Goal: Task Accomplishment & Management: Complete application form

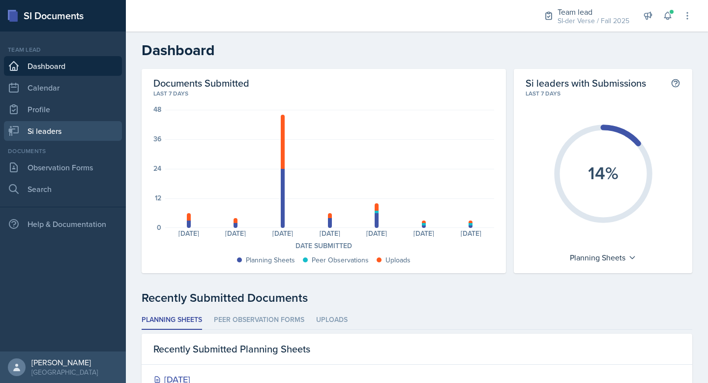
click at [58, 139] on link "Si leaders" at bounding box center [63, 131] width 118 height 20
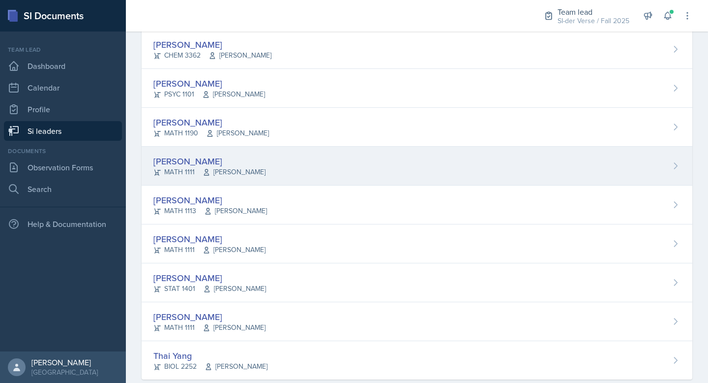
scroll to position [545, 0]
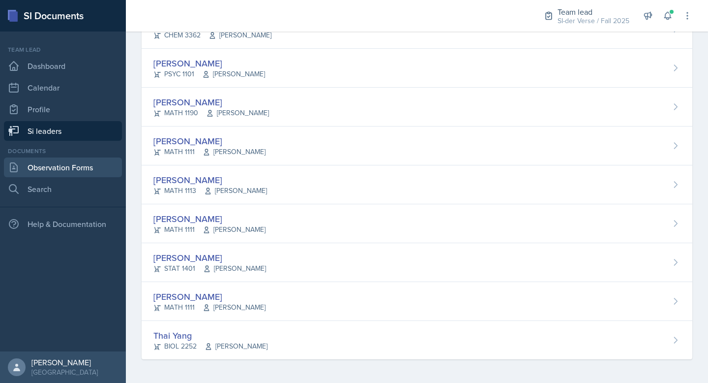
click at [66, 159] on link "Observation Forms" at bounding box center [63, 167] width 118 height 20
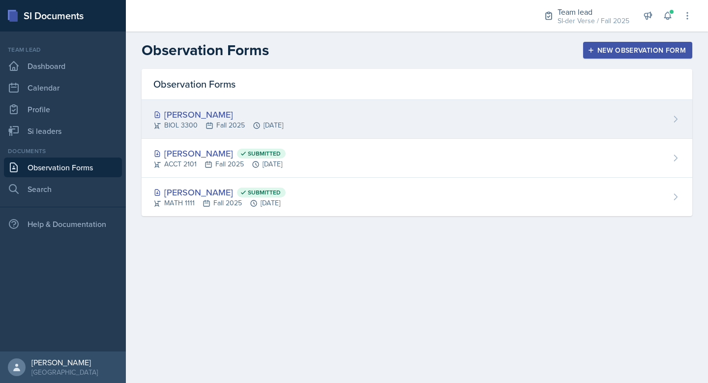
click at [216, 110] on div "[PERSON_NAME]" at bounding box center [218, 114] width 130 height 13
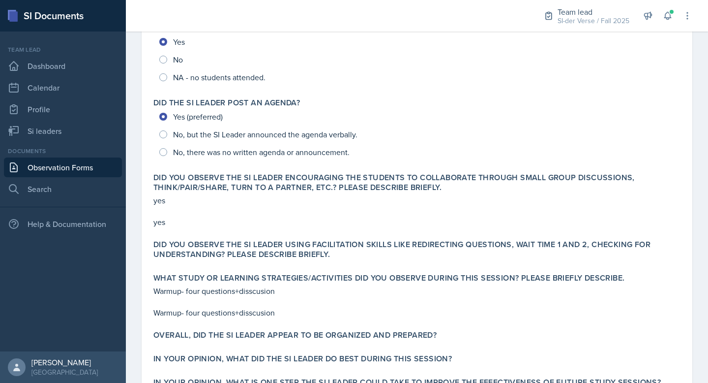
scroll to position [181, 0]
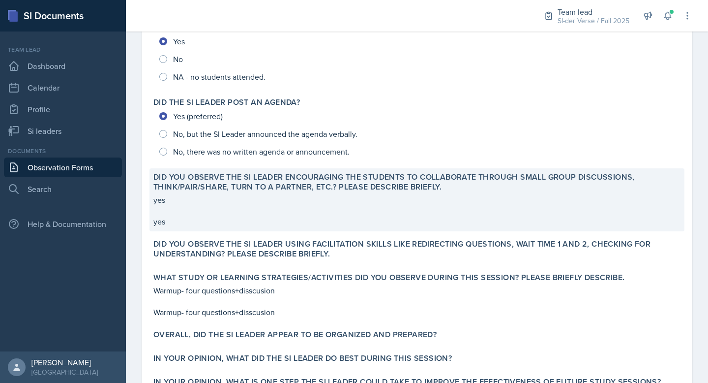
click at [243, 209] on div "yes yes" at bounding box center [416, 210] width 527 height 33
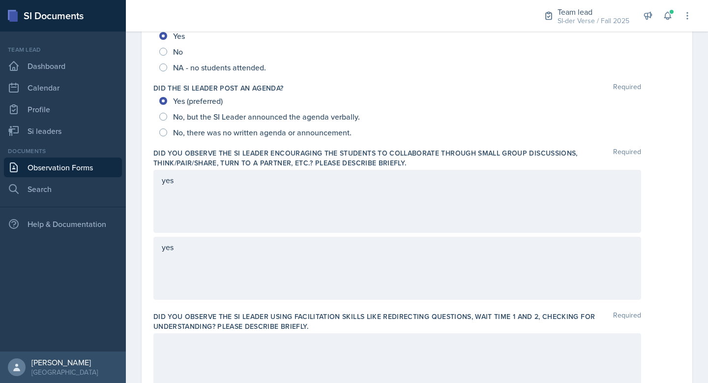
click at [179, 247] on div "yes" at bounding box center [397, 268] width 488 height 63
click at [188, 206] on div "yes" at bounding box center [397, 201] width 488 height 63
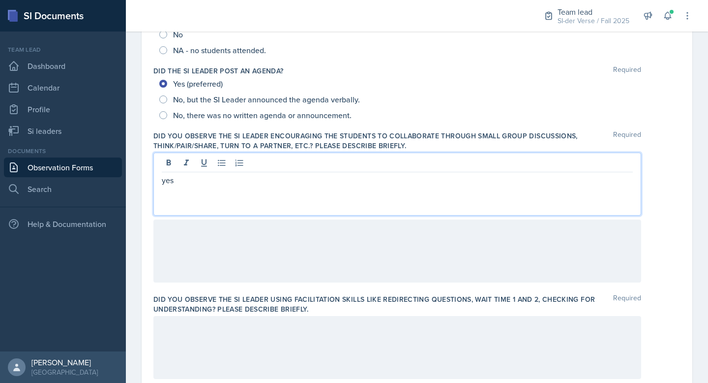
click at [185, 193] on div "yes" at bounding box center [397, 183] width 488 height 63
click at [165, 132] on label "Did you observe the SI Leader encouraging the students to collaborate through s…" at bounding box center [383, 141] width 460 height 20
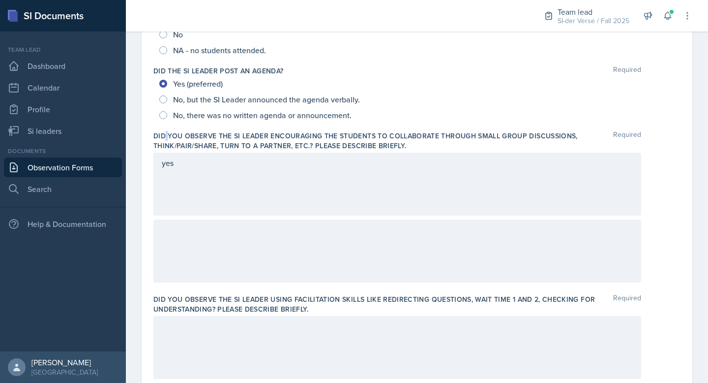
click at [166, 132] on label "Did you observe the SI Leader encouraging the students to collaborate through s…" at bounding box center [383, 141] width 460 height 20
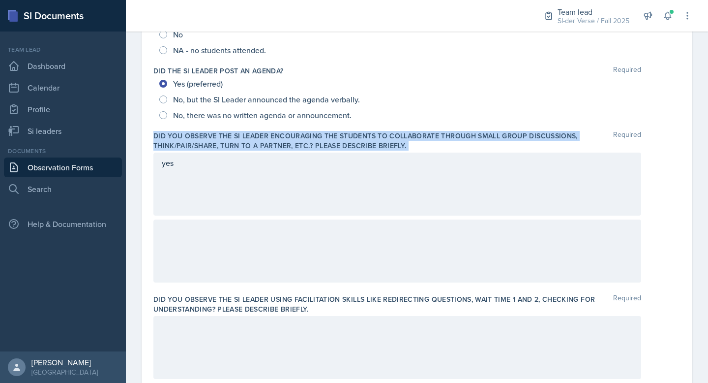
click at [166, 132] on label "Did you observe the SI Leader encouraging the students to collaborate through s…" at bounding box center [383, 141] width 460 height 20
copy div "Did you observe the SI Leader encouraging the students to collaborate through s…"
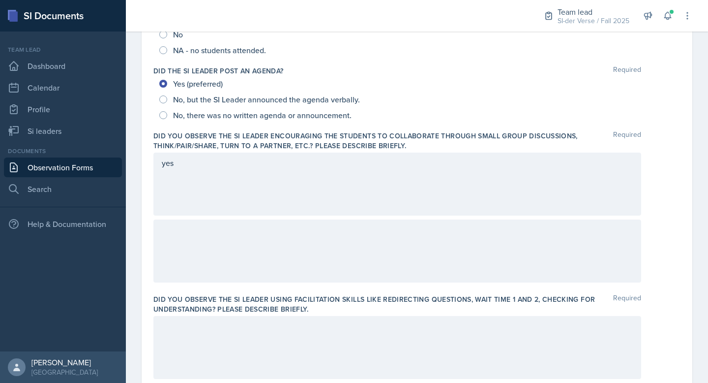
click at [190, 176] on div "yes" at bounding box center [397, 183] width 488 height 63
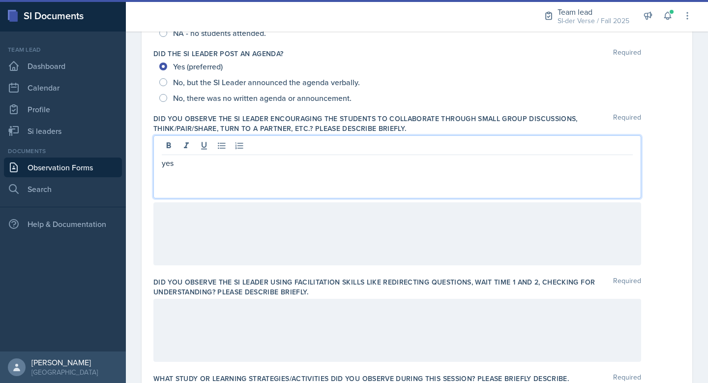
click at [210, 171] on div "yes" at bounding box center [397, 166] width 488 height 63
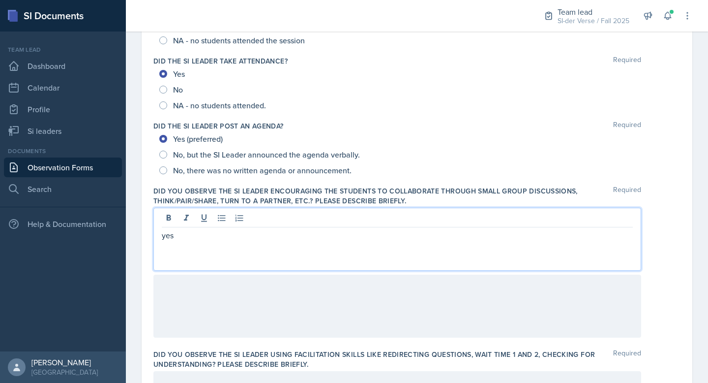
scroll to position [232, 0]
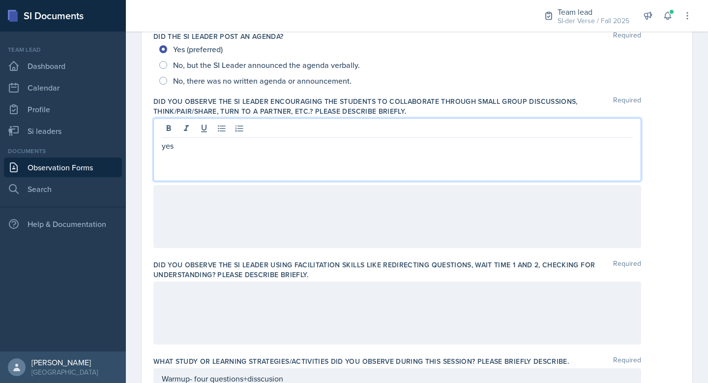
click at [200, 145] on p "yes" at bounding box center [397, 146] width 471 height 12
drag, startPoint x: 191, startPoint y: 147, endPoint x: 126, endPoint y: 147, distance: 65.4
click at [120, 150] on div "SI Documents Team lead Dashboard Calendar Profile Si leaders Documents Observat…" at bounding box center [354, 191] width 708 height 383
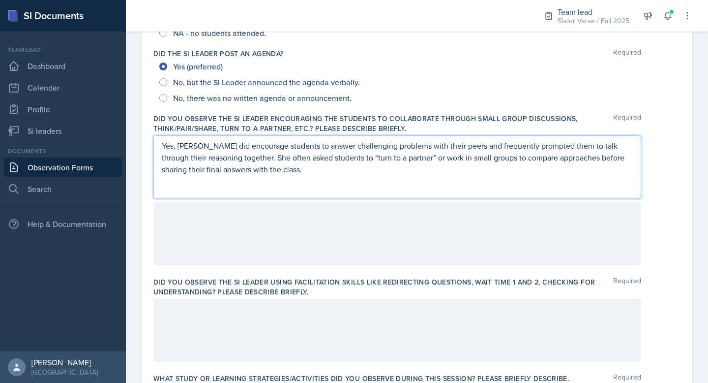
click at [503, 89] on div "No, but the SI Leader announced the agenda verbally." at bounding box center [416, 82] width 515 height 16
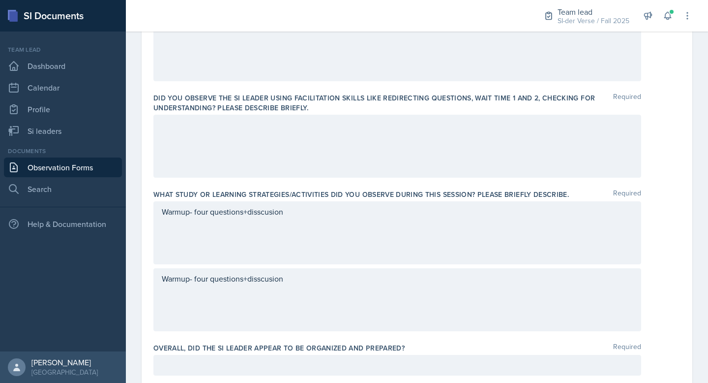
click at [284, 132] on div at bounding box center [397, 146] width 488 height 63
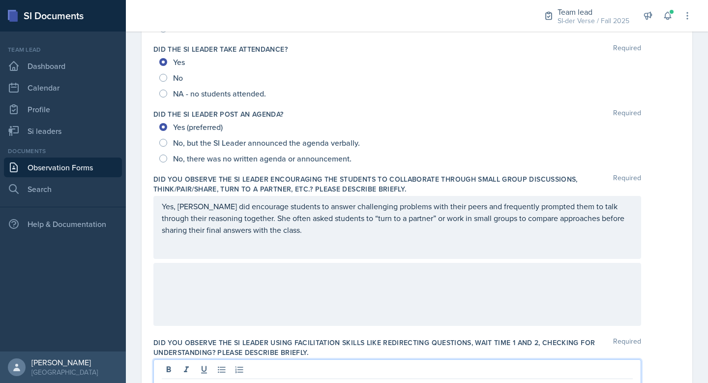
scroll to position [364, 0]
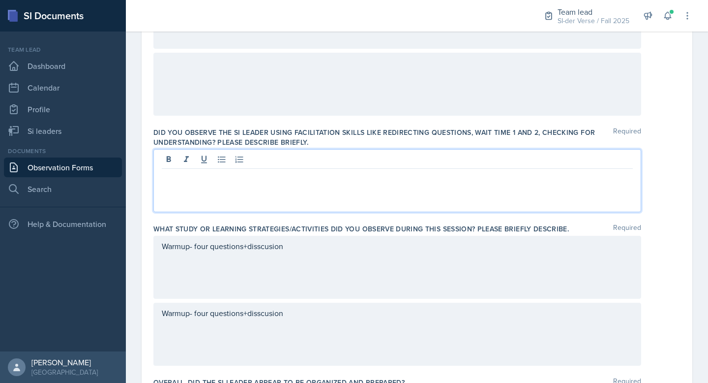
click at [201, 133] on label "Did you observe the SI Leader using facilitation skills like redirecting questi…" at bounding box center [383, 137] width 460 height 20
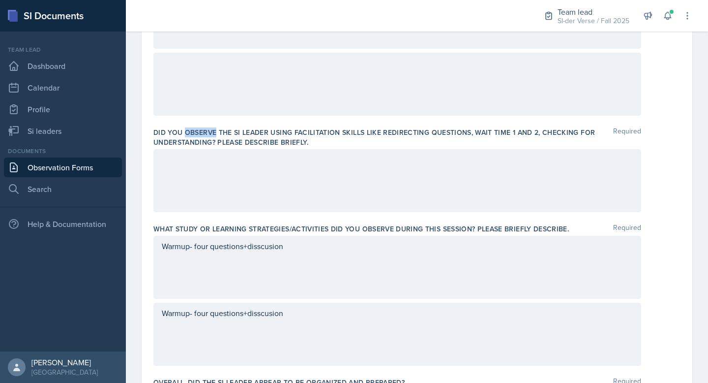
click at [201, 133] on label "Did you observe the SI Leader using facilitation skills like redirecting questi…" at bounding box center [383, 137] width 460 height 20
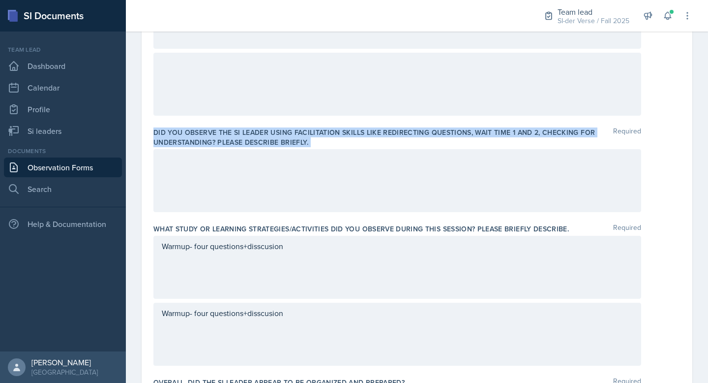
click at [201, 133] on label "Did you observe the SI Leader using facilitation skills like redirecting questi…" at bounding box center [383, 137] width 460 height 20
copy div "Did you observe the SI Leader using facilitation skills like redirecting questi…"
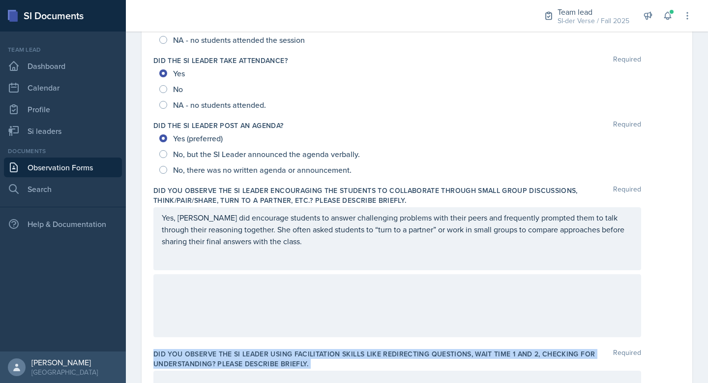
scroll to position [217, 0]
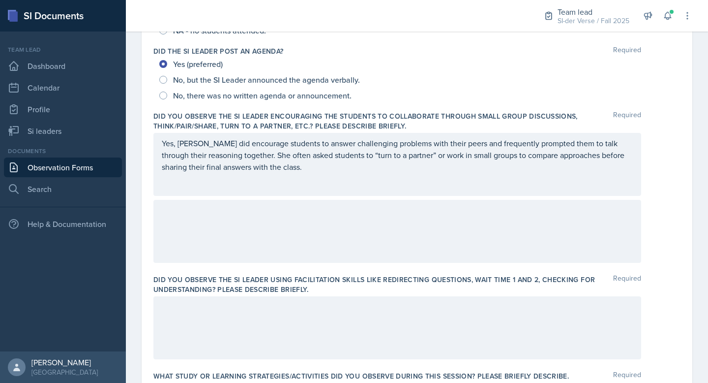
click at [242, 310] on p at bounding box center [397, 307] width 471 height 12
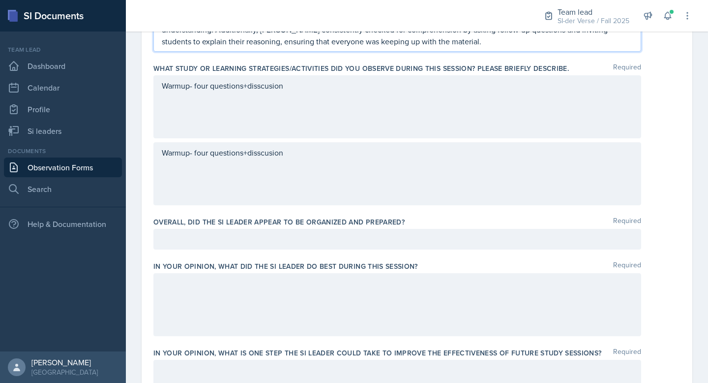
scroll to position [489, 0]
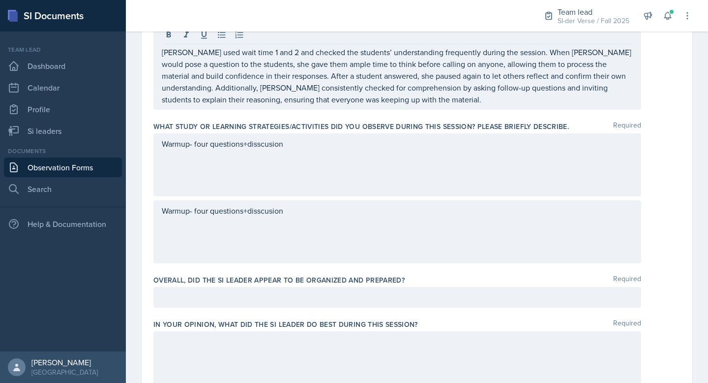
click at [260, 172] on div "Warmup- four questions+disscusion" at bounding box center [397, 164] width 488 height 63
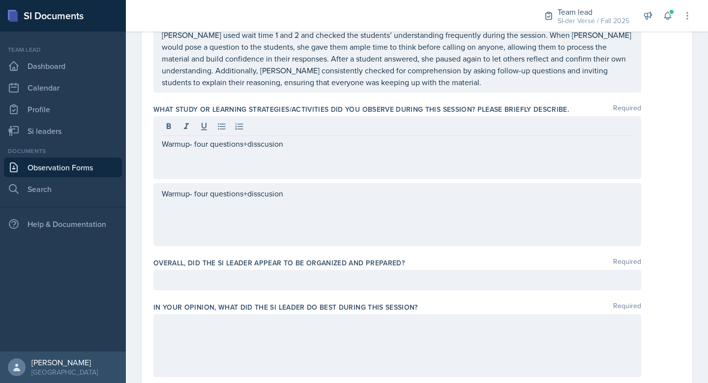
drag, startPoint x: 257, startPoint y: 203, endPoint x: 273, endPoint y: 198, distance: 17.0
click at [258, 203] on div "Warmup- four questions+disscusion" at bounding box center [397, 214] width 488 height 63
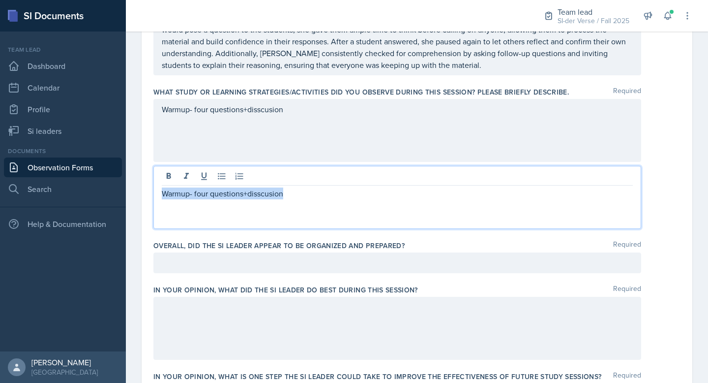
drag, startPoint x: 291, startPoint y: 194, endPoint x: 163, endPoint y: 186, distance: 128.1
click at [163, 186] on div "Warmup- four questions+disscusion" at bounding box center [397, 197] width 488 height 63
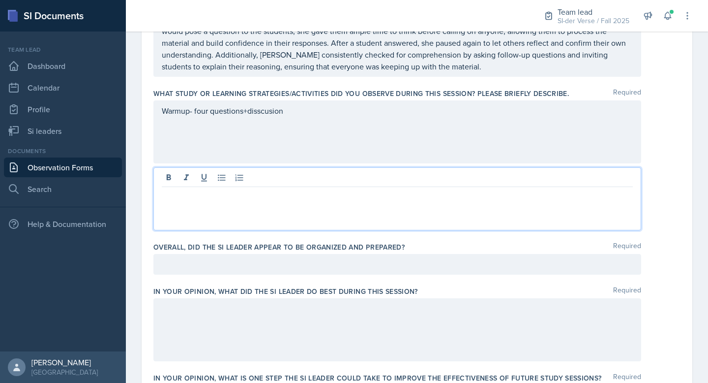
scroll to position [504, 0]
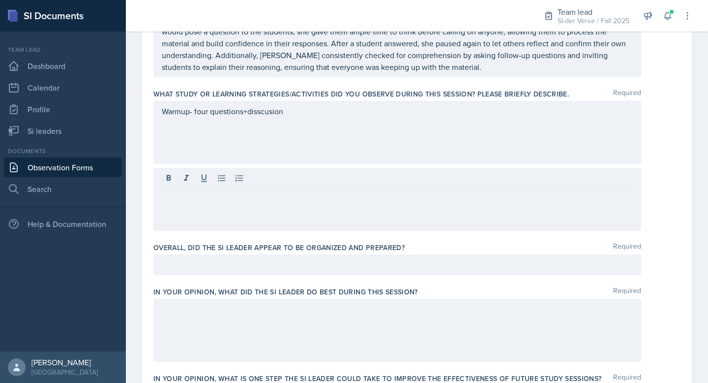
click at [661, 132] on div "Warmup- four questions+disscusion" at bounding box center [416, 132] width 527 height 63
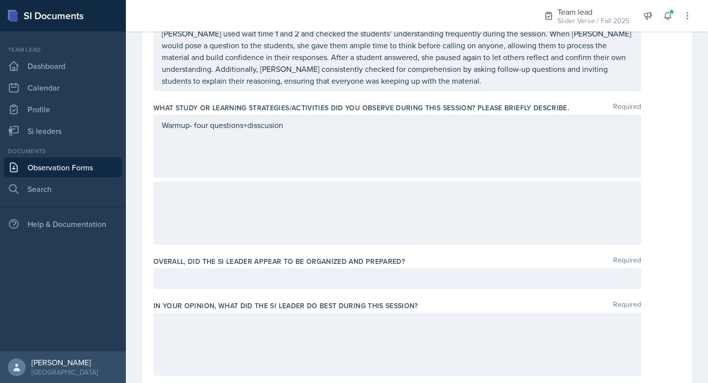
scroll to position [288, 0]
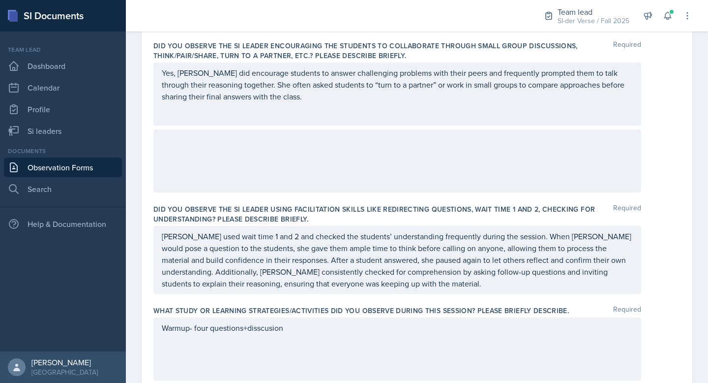
drag, startPoint x: 299, startPoint y: 333, endPoint x: 188, endPoint y: 333, distance: 110.7
click at [188, 335] on div "Warmup- four questions+disscusion" at bounding box center [397, 348] width 488 height 63
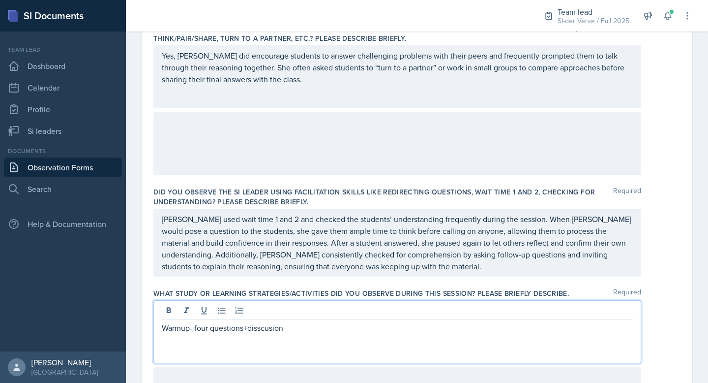
click at [188, 332] on p "Warmup- four questions+disscusion" at bounding box center [397, 328] width 471 height 12
click at [204, 296] on label "What study or learning strategies/activities did you observe during this sessio…" at bounding box center [361, 293] width 416 height 10
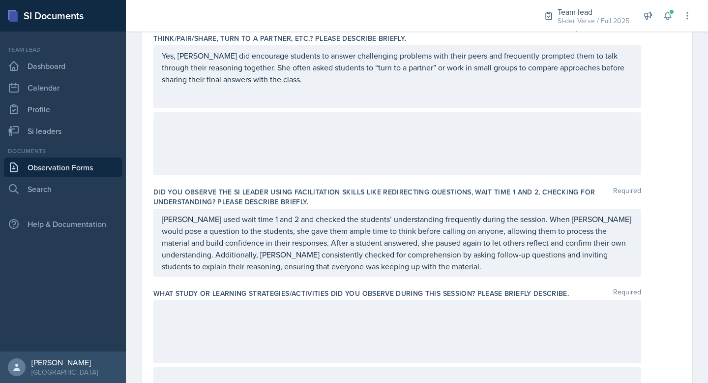
click at [205, 293] on label "What study or learning strategies/activities did you observe during this sessio…" at bounding box center [361, 293] width 416 height 10
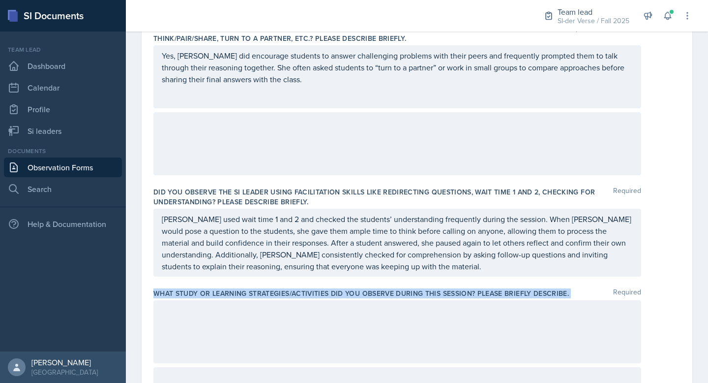
click at [205, 293] on label "What study or learning strategies/activities did you observe during this sessio…" at bounding box center [361, 293] width 416 height 10
copy div "What study or learning strategies/activities did you observe during this sessio…"
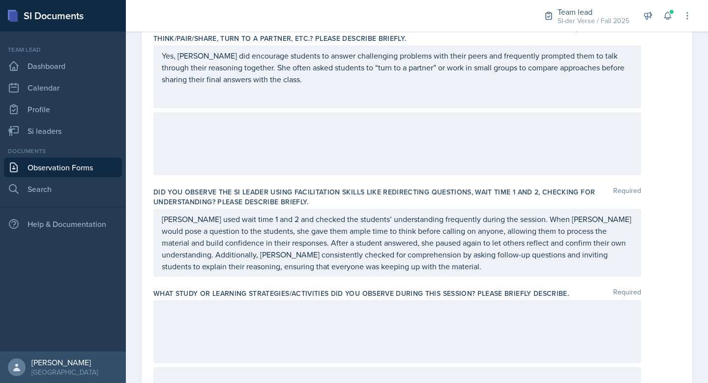
click at [234, 321] on div at bounding box center [397, 331] width 488 height 63
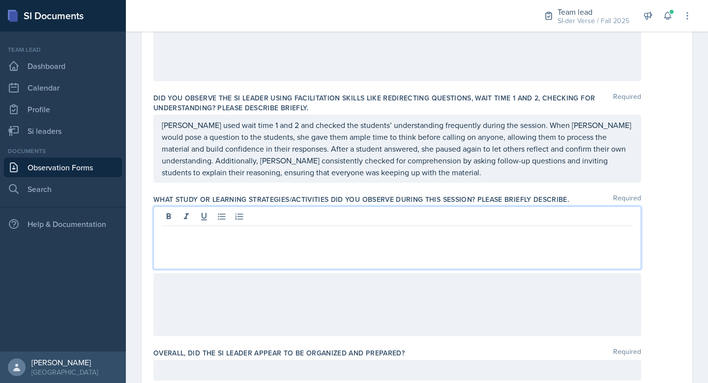
scroll to position [430, 0]
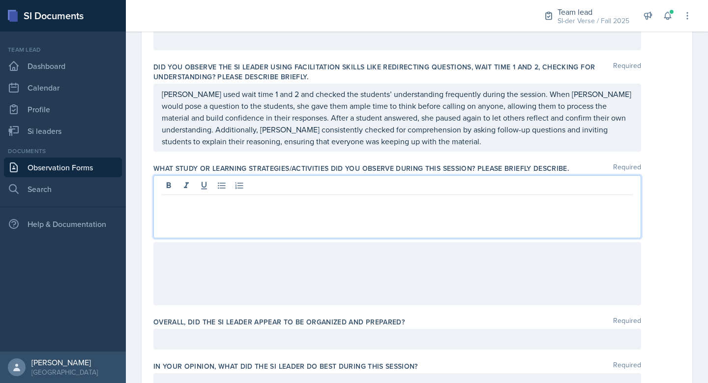
paste div
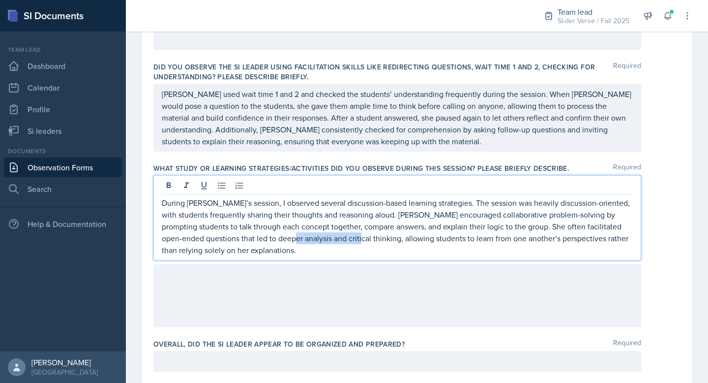
drag, startPoint x: 315, startPoint y: 241, endPoint x: 381, endPoint y: 243, distance: 65.5
click at [381, 243] on p "During [PERSON_NAME]’s session, I observed several discussion-based learning st…" at bounding box center [397, 226] width 471 height 59
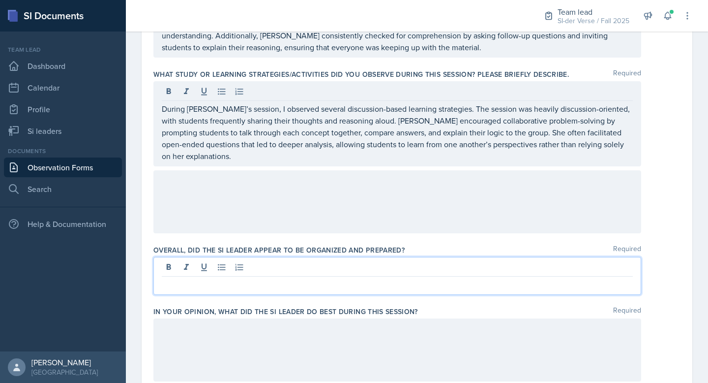
click at [234, 278] on p at bounding box center [397, 284] width 471 height 12
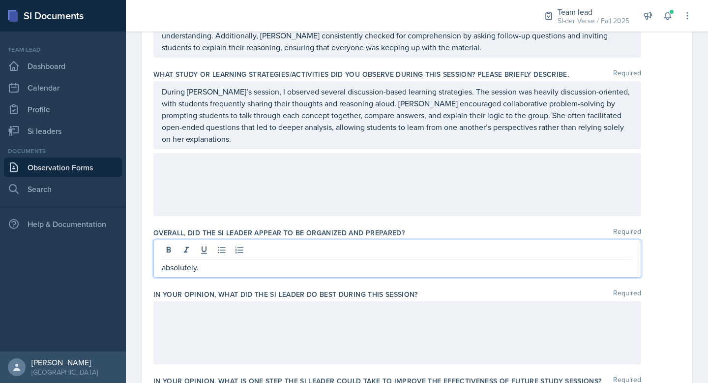
click at [191, 329] on div at bounding box center [397, 332] width 488 height 63
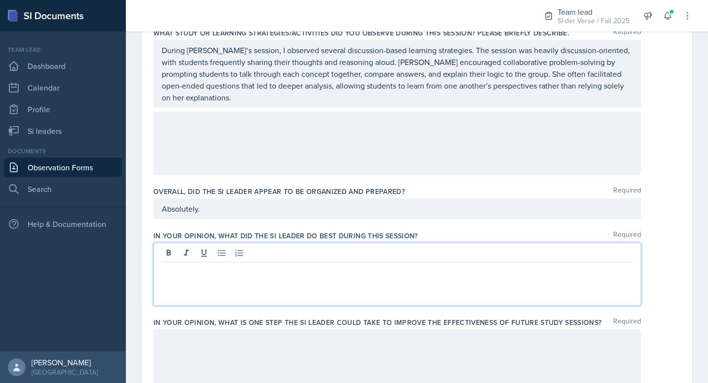
scroll to position [488, 0]
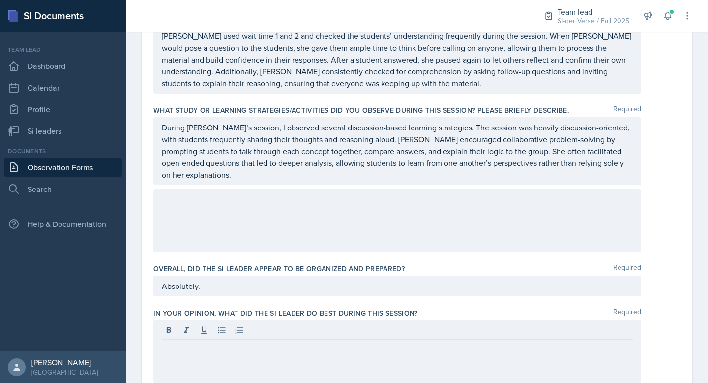
click at [208, 311] on label "In your opinion, what did the SI Leader do BEST during this session?" at bounding box center [285, 313] width 265 height 10
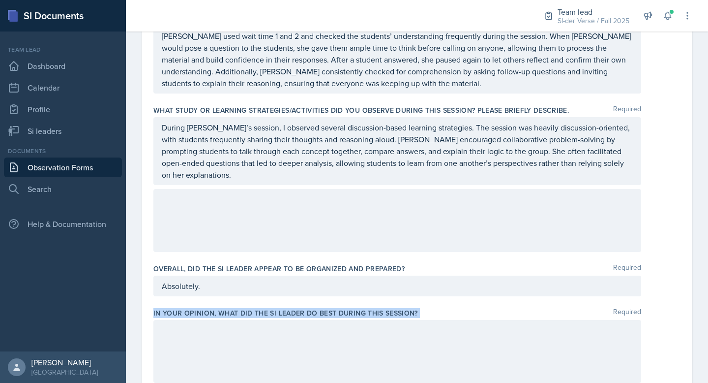
click at [208, 311] on label "In your opinion, what did the SI Leader do BEST during this session?" at bounding box center [285, 313] width 265 height 10
copy div "In your opinion, what did the SI Leader do BEST during this session?"
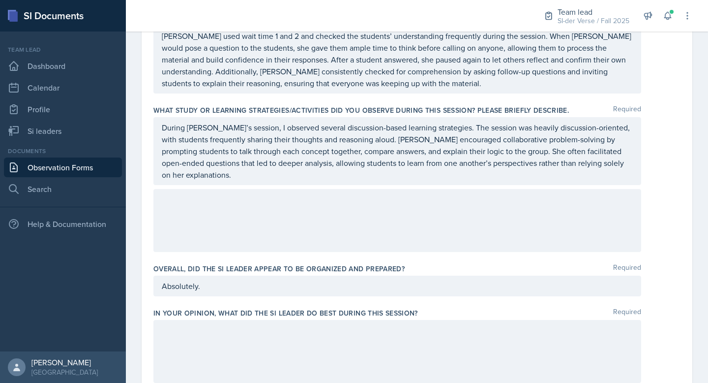
click at [223, 337] on div at bounding box center [397, 351] width 488 height 63
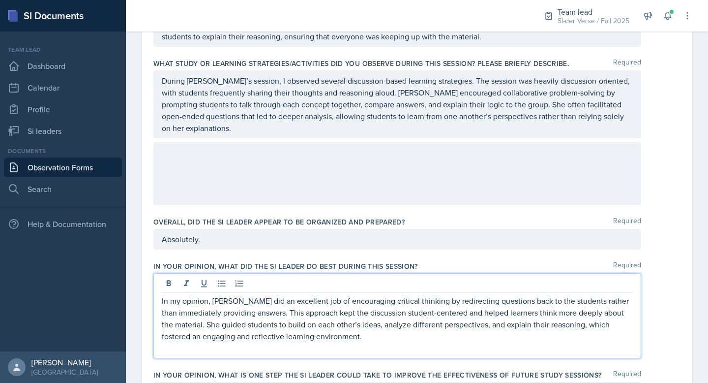
scroll to position [546, 0]
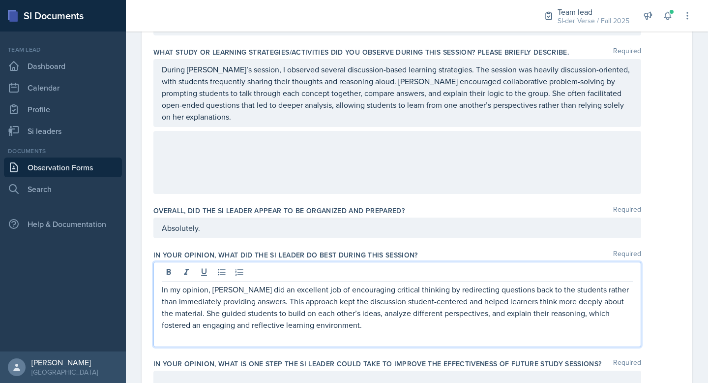
click at [503, 303] on p "In my opinion, [PERSON_NAME] did an excellent job of encouraging critical think…" at bounding box center [397, 306] width 471 height 47
click at [371, 315] on p "In my opinion, [PERSON_NAME] did an excellent job of encouraging critical think…" at bounding box center [397, 306] width 471 height 47
drag, startPoint x: 489, startPoint y: 317, endPoint x: 585, endPoint y: 308, distance: 96.8
click at [585, 308] on p "In my opinion, [PERSON_NAME] did an excellent job of encouraging critical think…" at bounding box center [397, 306] width 471 height 47
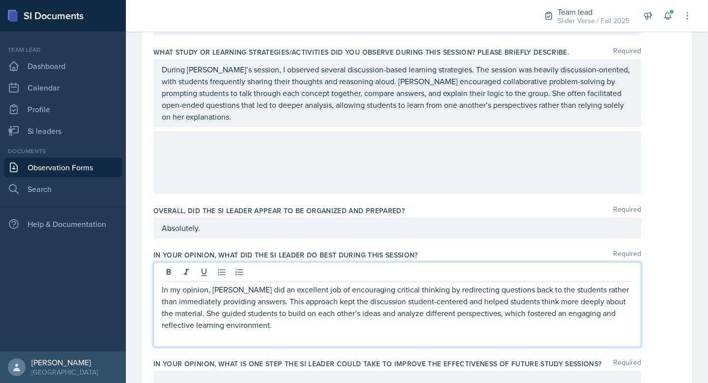
click at [366, 329] on p "In my opinion, [PERSON_NAME] did an excellent job of encouraging critical think…" at bounding box center [397, 306] width 471 height 47
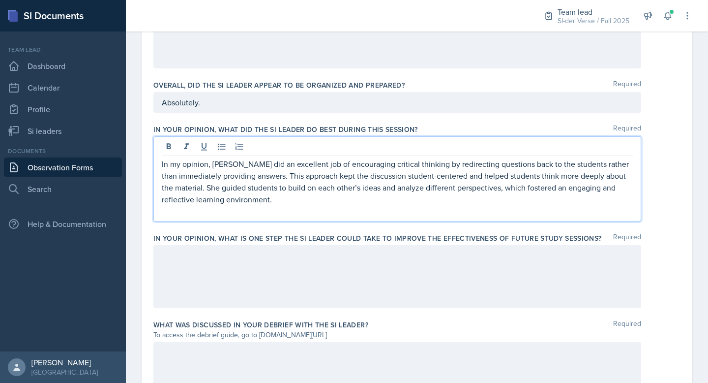
scroll to position [737, 0]
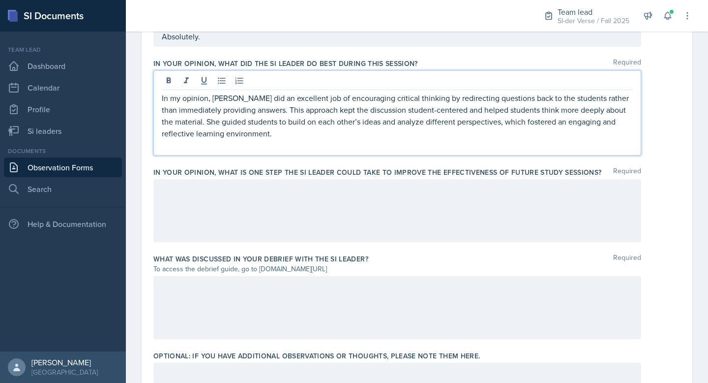
click at [180, 138] on p "In my opinion, [PERSON_NAME] did an excellent job of encouraging critical think…" at bounding box center [397, 115] width 471 height 47
click at [228, 216] on div at bounding box center [397, 210] width 488 height 63
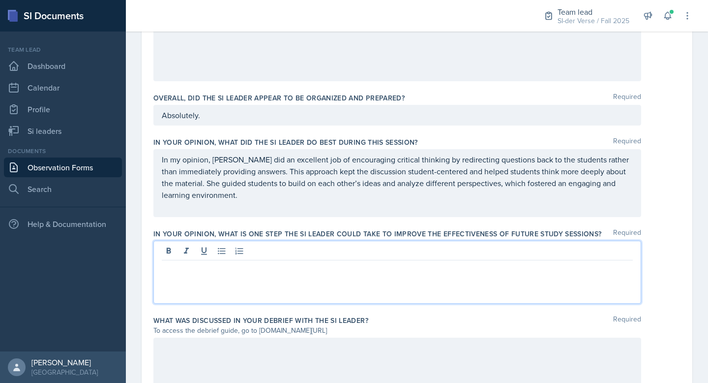
scroll to position [665, 0]
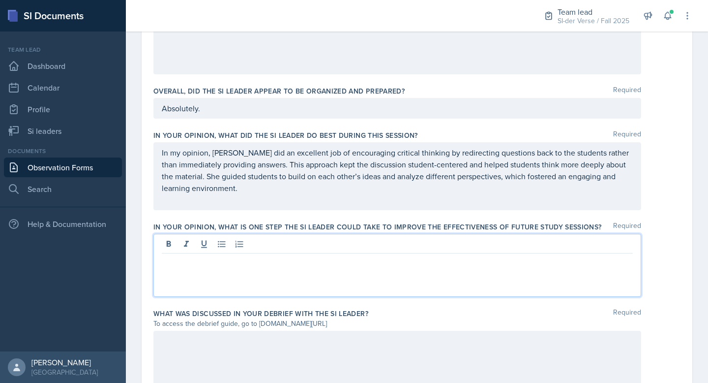
click at [241, 227] on label "In your opinion, what is ONE step the SI Leader could take to improve the effec…" at bounding box center [377, 227] width 449 height 10
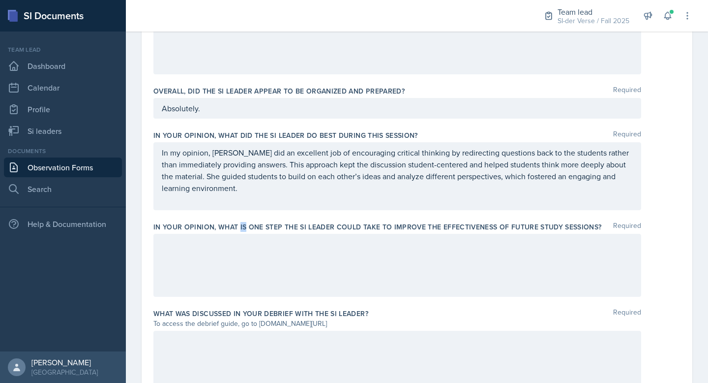
click at [241, 227] on label "In your opinion, what is ONE step the SI Leader could take to improve the effec…" at bounding box center [377, 227] width 449 height 10
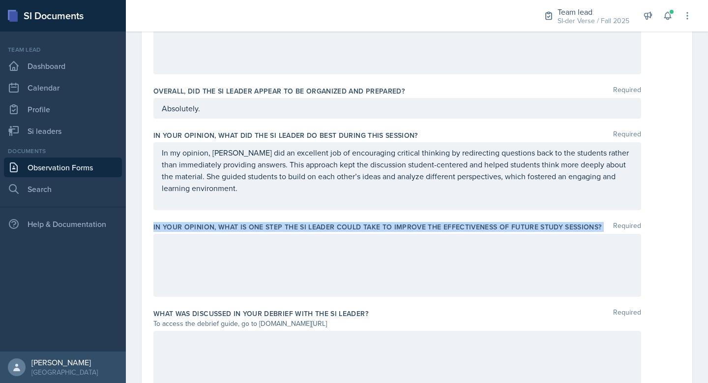
click at [241, 227] on label "In your opinion, what is ONE step the SI Leader could take to improve the effec…" at bounding box center [377, 227] width 449 height 10
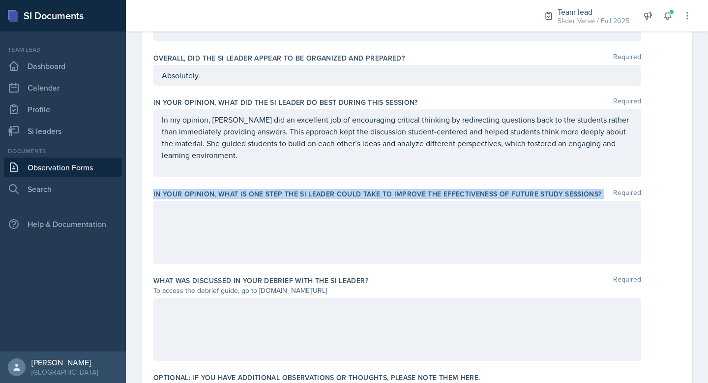
scroll to position [746, 0]
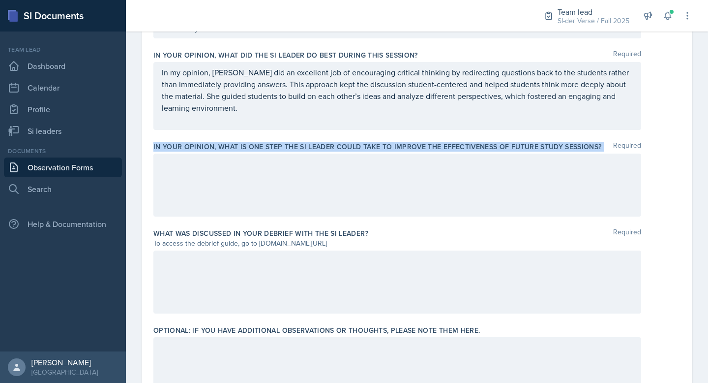
copy div "In your opinion, what is ONE step the SI Leader could take to improve the effec…"
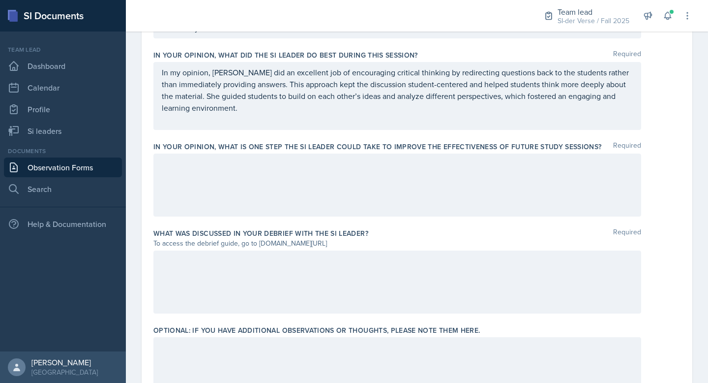
click at [230, 190] on div at bounding box center [397, 184] width 488 height 63
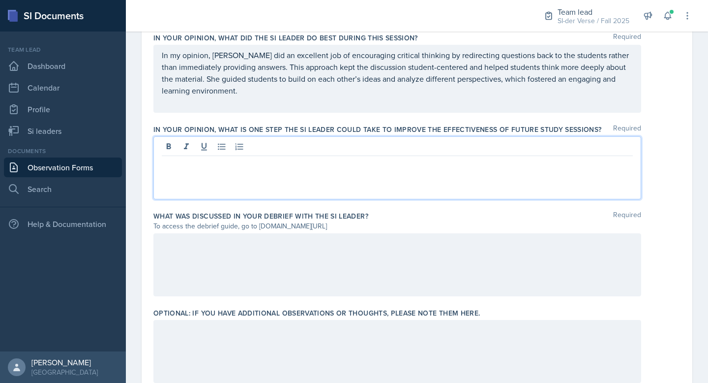
paste div
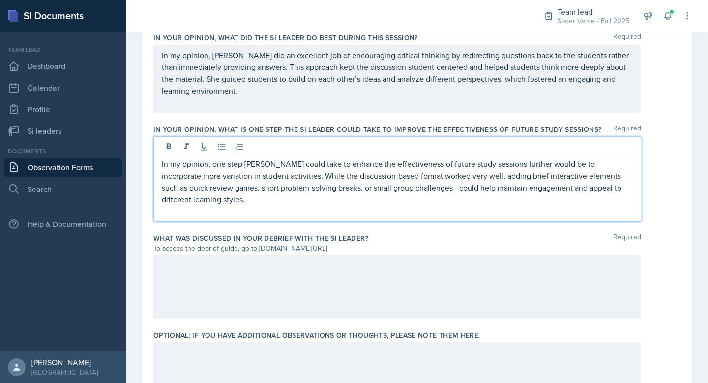
click at [569, 175] on p "In my opinion, one step [PERSON_NAME] could take to enhance the effectiveness o…" at bounding box center [397, 181] width 471 height 47
click at [567, 177] on p "In my opinion, one step [PERSON_NAME] could take to enhance the effectiveness o…" at bounding box center [397, 181] width 471 height 47
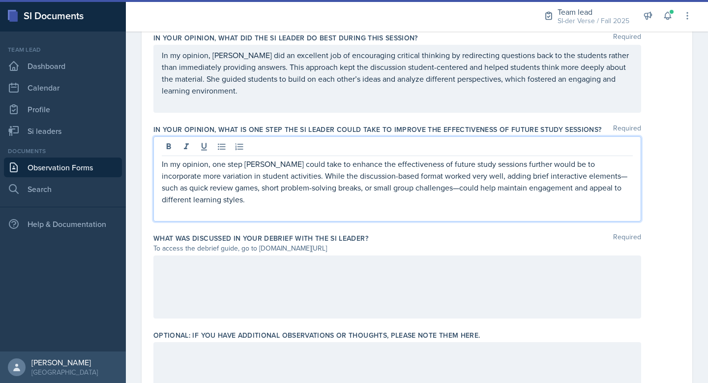
click at [566, 174] on p "In my opinion, one step [PERSON_NAME] could take to enhance the effectiveness o…" at bounding box center [397, 181] width 471 height 47
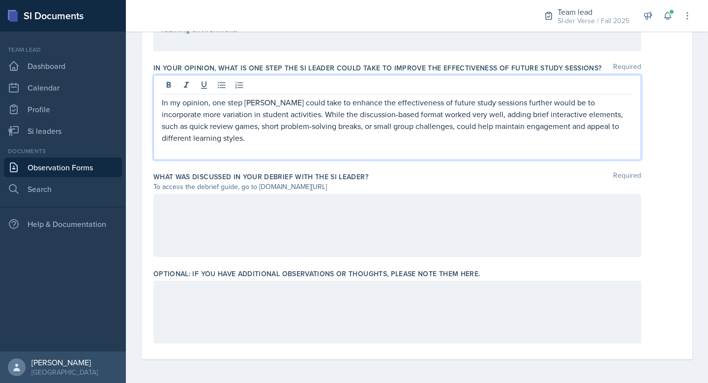
click at [229, 220] on div at bounding box center [397, 225] width 488 height 63
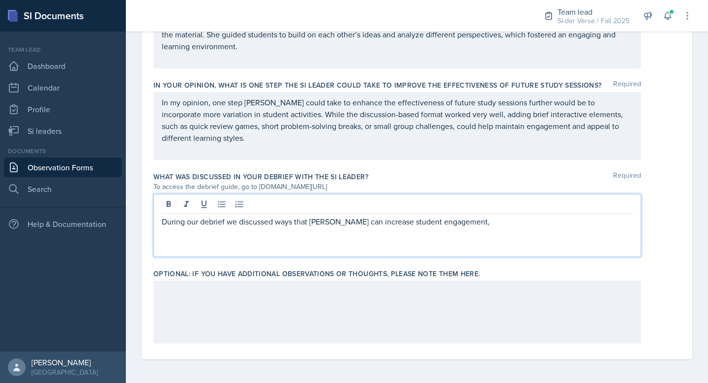
click at [455, 220] on p "During our debrief we discussed ways that [PERSON_NAME] can increase student en…" at bounding box center [397, 221] width 471 height 12
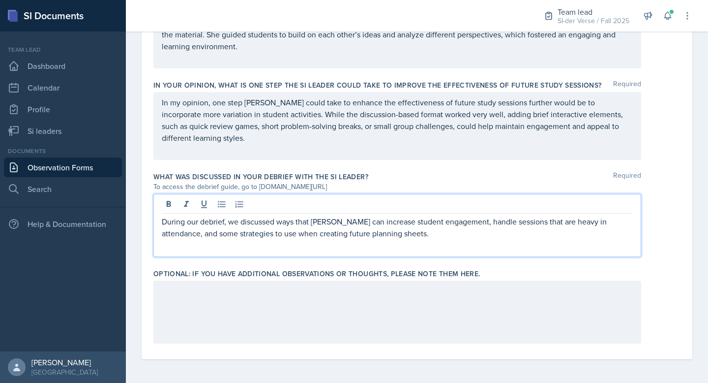
click at [226, 250] on div "During our debrief, we discussed ways that [PERSON_NAME] can increase student e…" at bounding box center [397, 225] width 488 height 63
click at [244, 305] on div at bounding box center [397, 311] width 488 height 63
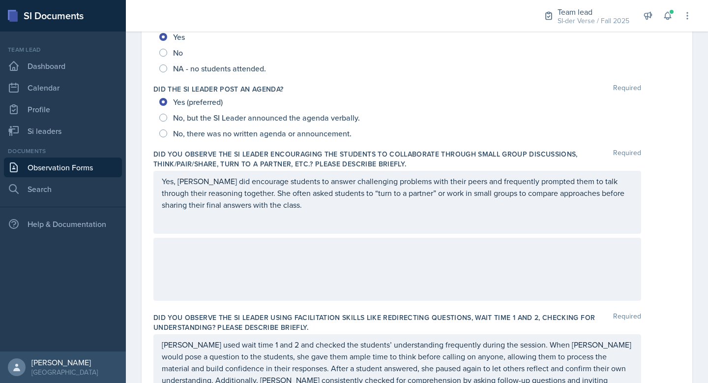
scroll to position [215, 0]
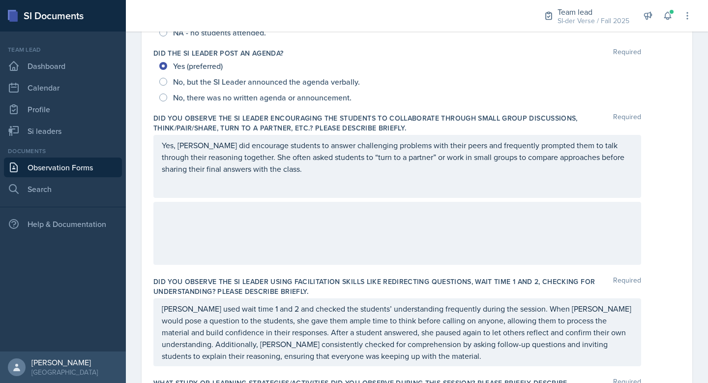
click at [259, 309] on div "[PERSON_NAME] used wait time 1 and 2 and checked the students’ understanding fr…" at bounding box center [397, 332] width 488 height 68
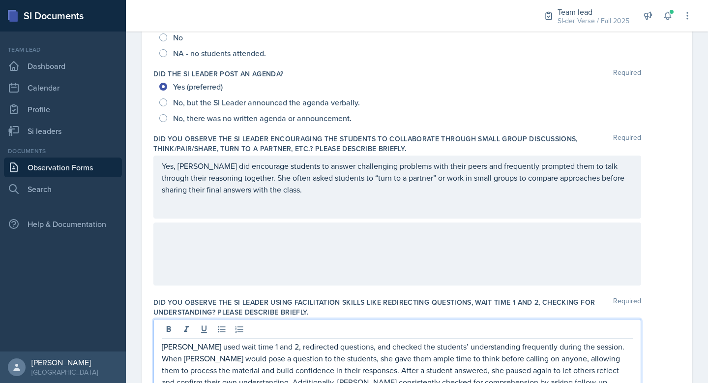
scroll to position [0, 0]
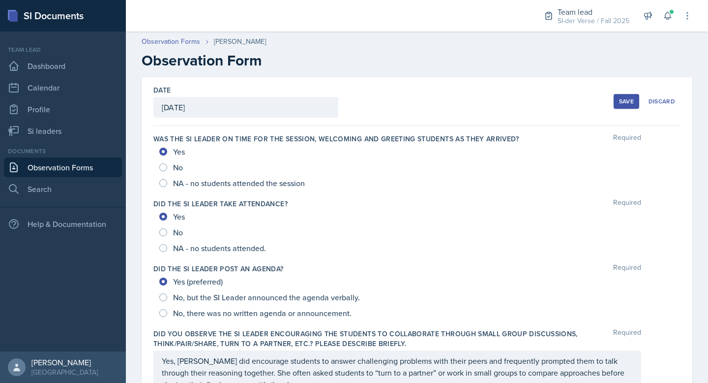
click at [622, 98] on div "Save" at bounding box center [626, 101] width 15 height 8
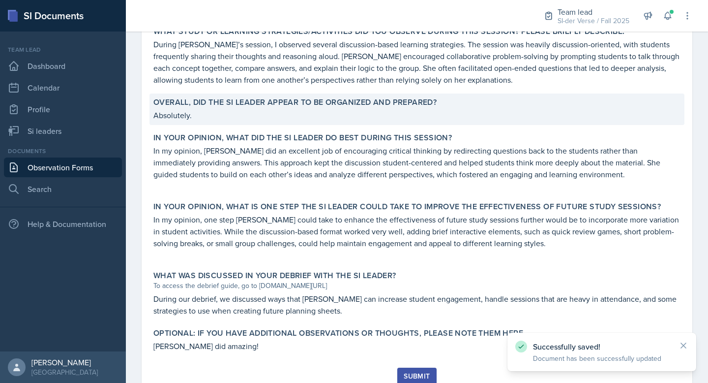
scroll to position [524, 0]
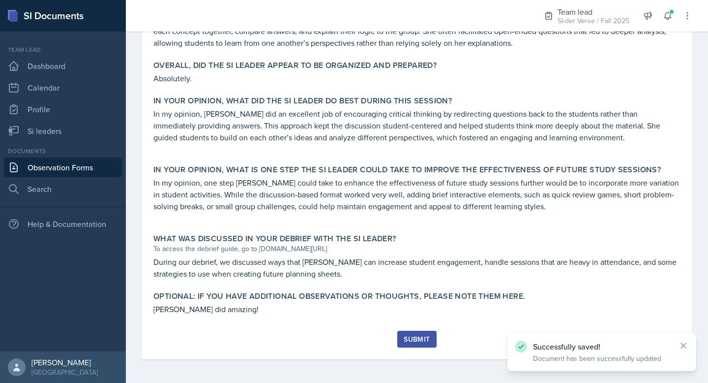
click at [410, 336] on div "Submit" at bounding box center [417, 339] width 26 height 8
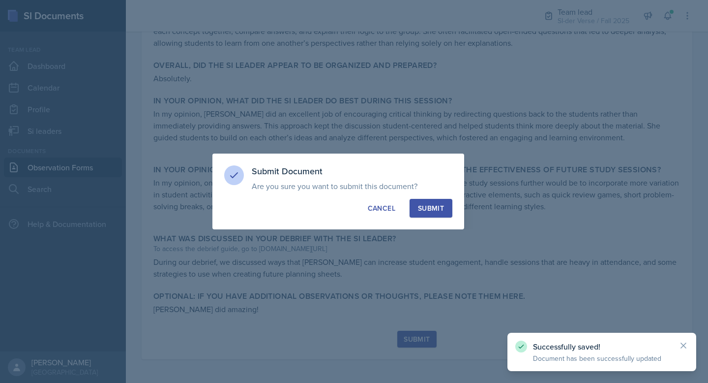
click at [423, 207] on div "Submit" at bounding box center [431, 208] width 26 height 10
radio input "true"
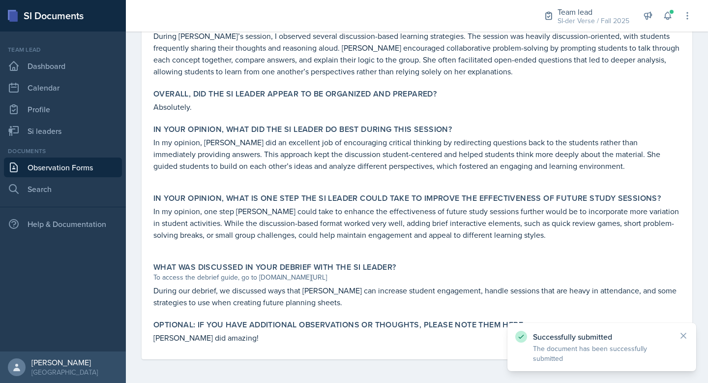
click at [48, 170] on link "Observation Forms" at bounding box center [63, 167] width 118 height 20
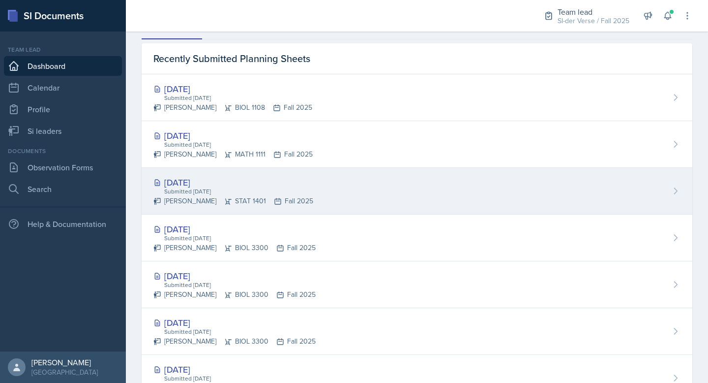
scroll to position [472, 0]
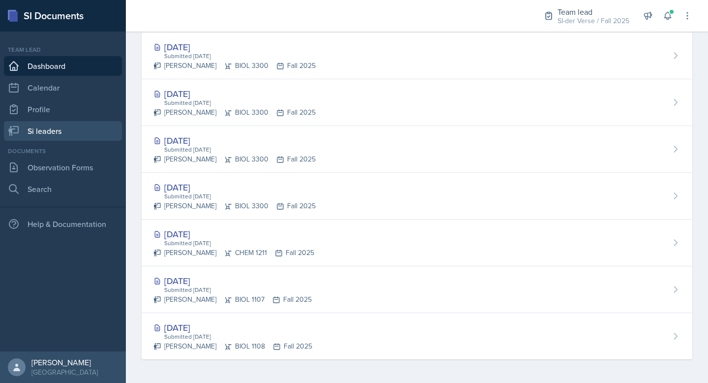
click at [64, 127] on link "Si leaders" at bounding box center [63, 131] width 118 height 20
